Goal: Check status

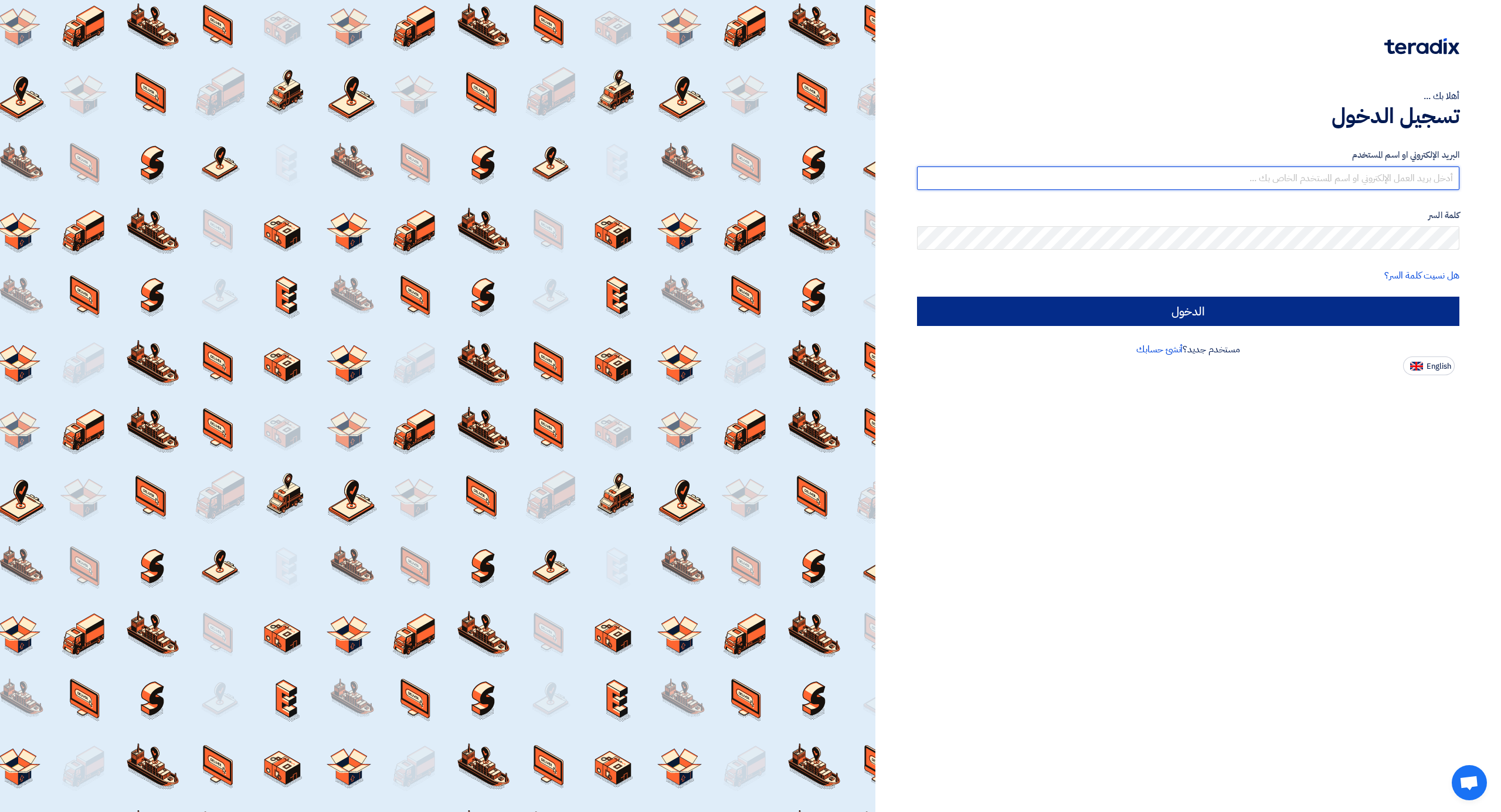
type input "[EMAIL_ADDRESS][DOMAIN_NAME]"
click at [1163, 313] on input "الدخول" at bounding box center [1188, 311] width 542 height 29
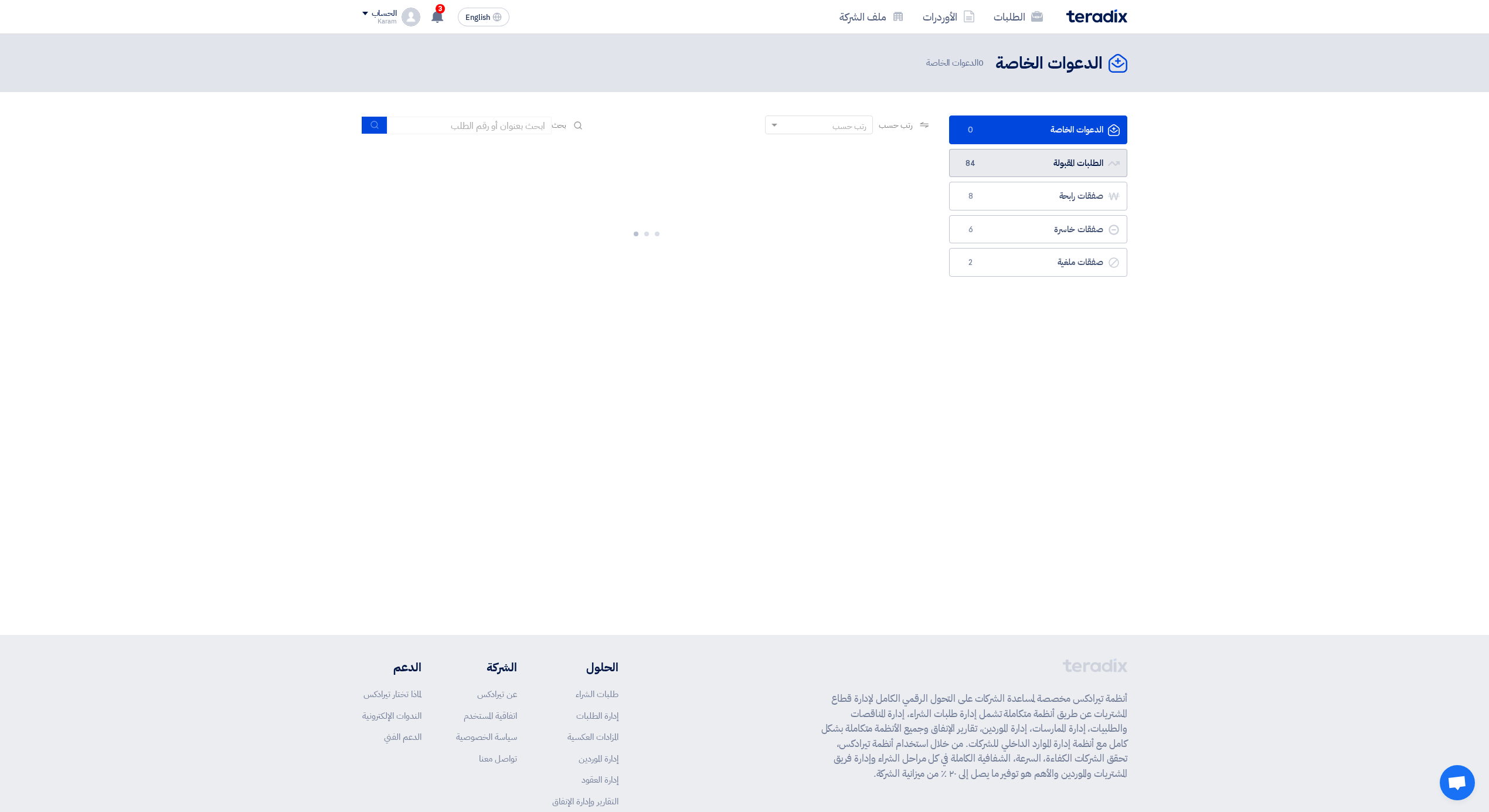
click at [1001, 170] on link "الطلبات المقبولة الطلبات المقبولة 84" at bounding box center [1038, 163] width 178 height 29
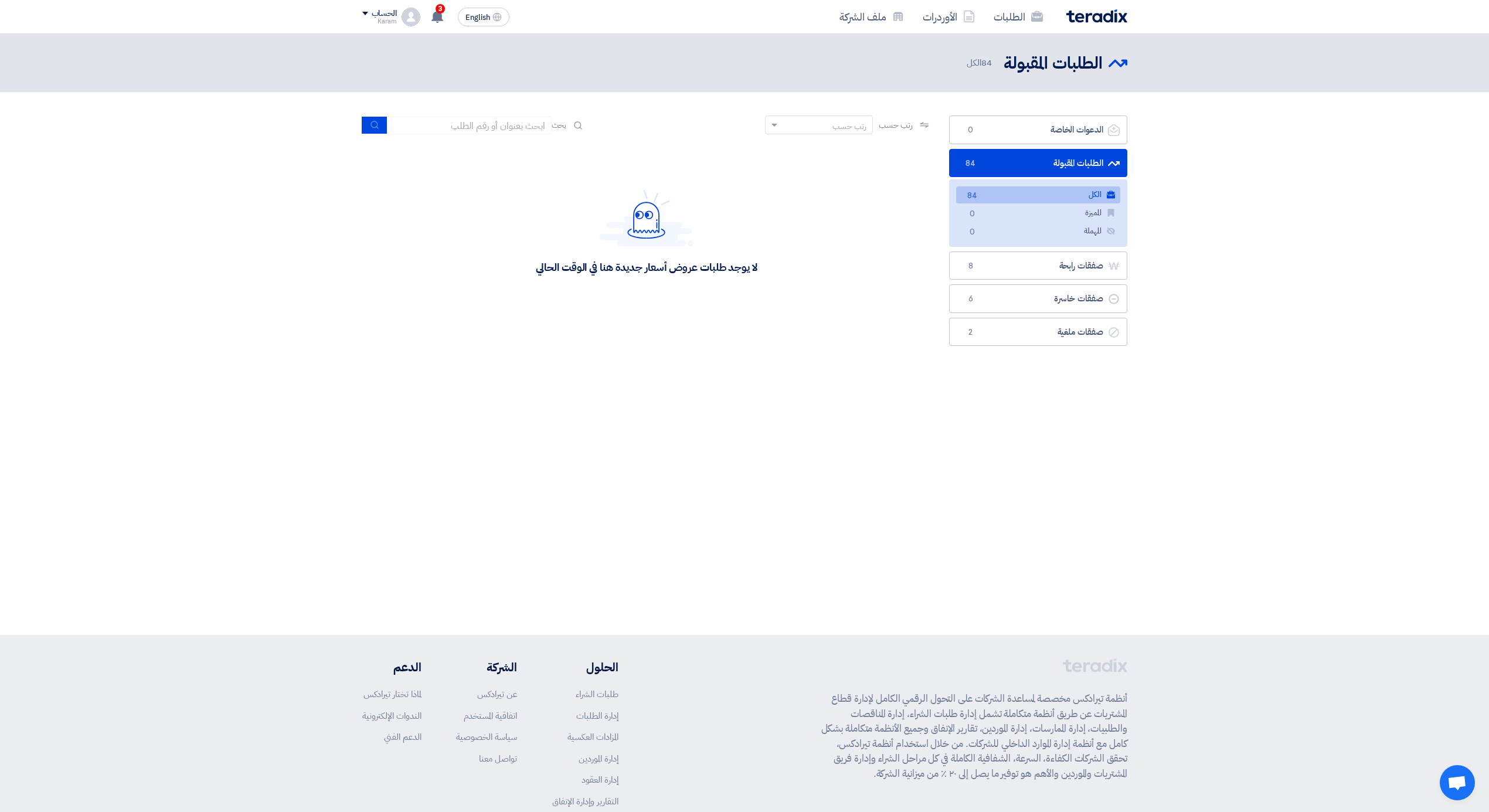
click at [986, 198] on link "الكل الكل 84" at bounding box center [1038, 195] width 164 height 17
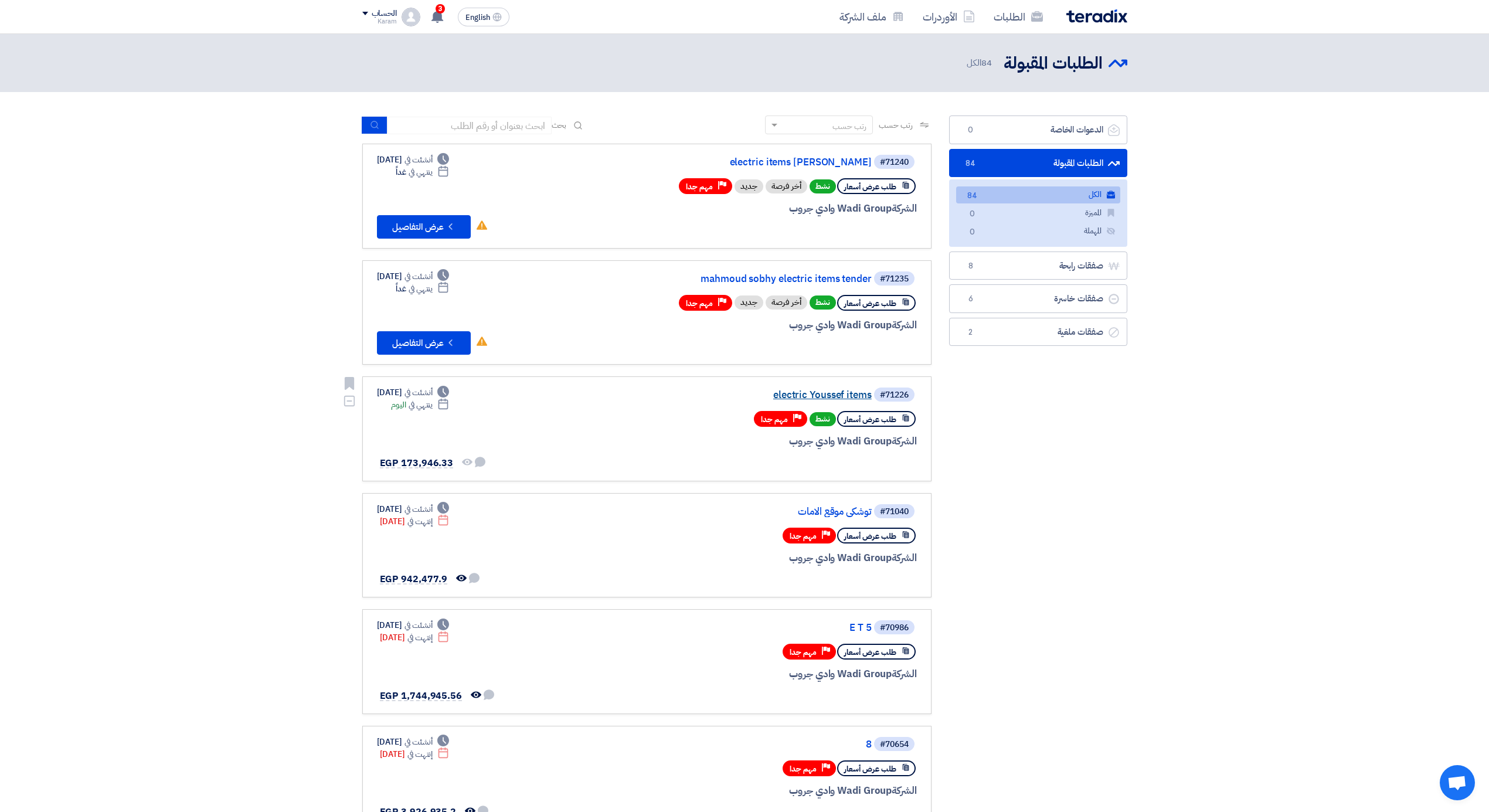
click at [846, 394] on link "electric Youssef items" at bounding box center [754, 395] width 234 height 11
